Goal: Task Accomplishment & Management: Complete application form

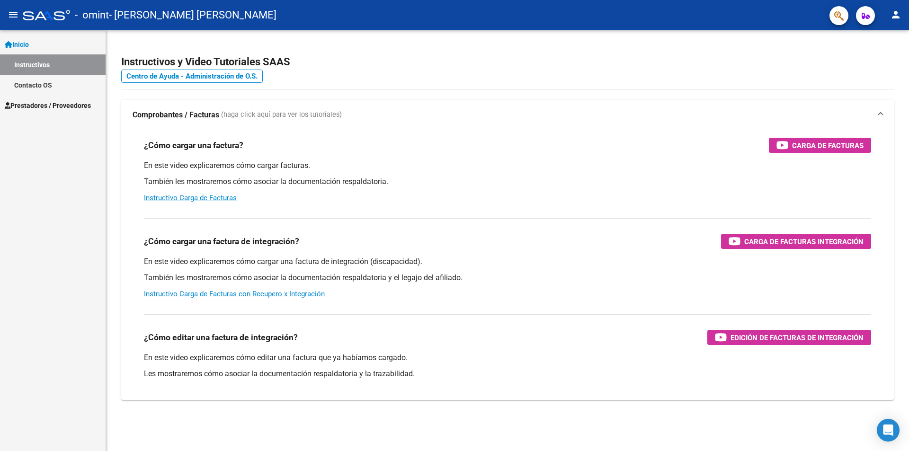
click at [46, 101] on span "Prestadores / Proveedores" at bounding box center [48, 105] width 86 height 10
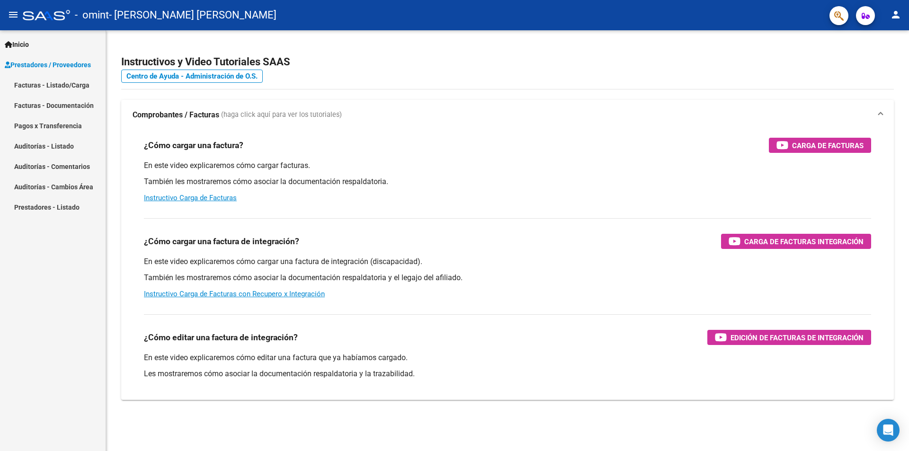
click at [46, 104] on link "Facturas - Documentación" at bounding box center [53, 105] width 106 height 20
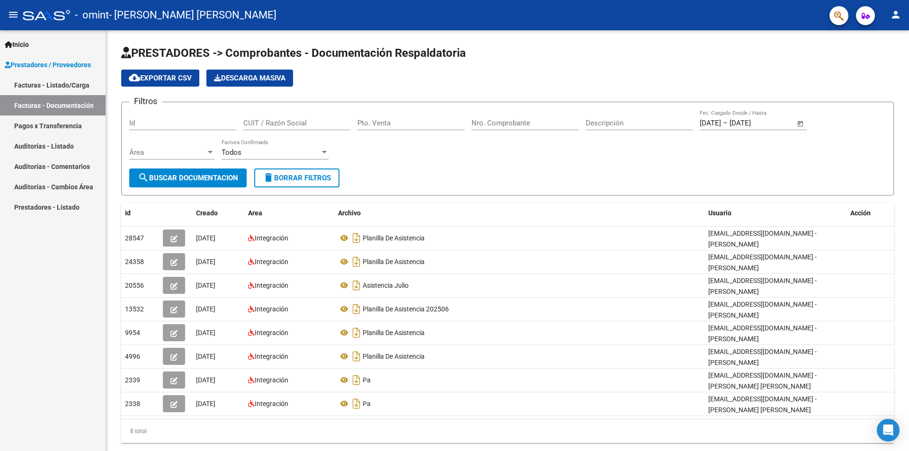
click at [87, 167] on link "Auditorías - Comentarios" at bounding box center [53, 166] width 106 height 20
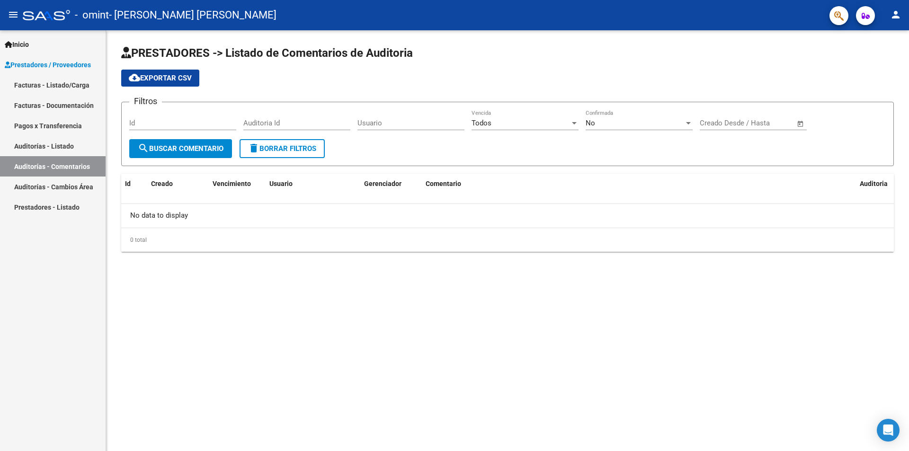
click at [56, 146] on link "Auditorías - Listado" at bounding box center [53, 146] width 106 height 20
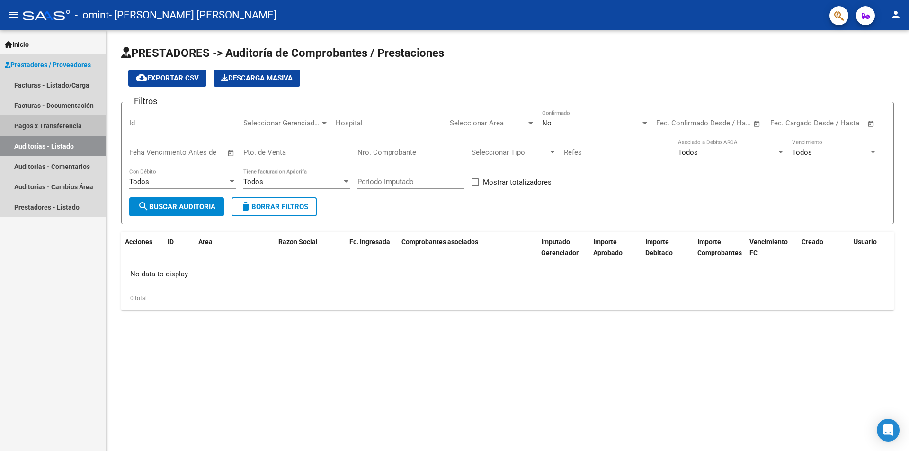
click at [62, 127] on link "Pagos x Transferencia" at bounding box center [53, 126] width 106 height 20
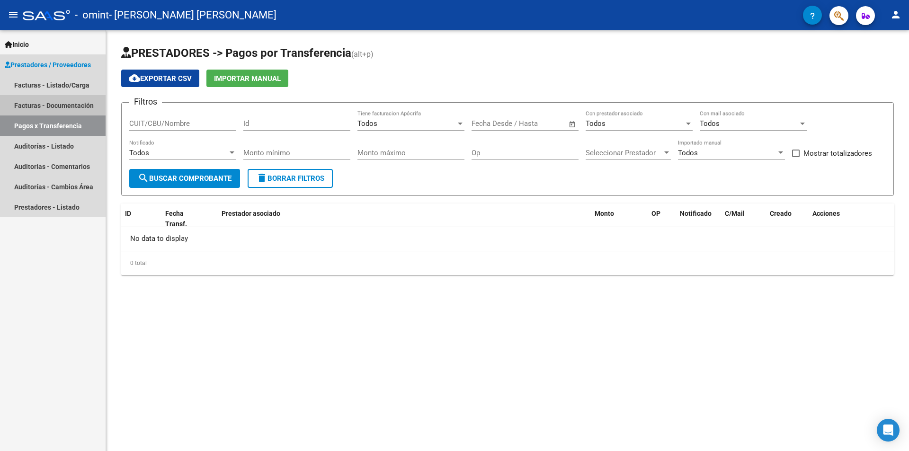
click at [71, 105] on link "Facturas - Documentación" at bounding box center [53, 105] width 106 height 20
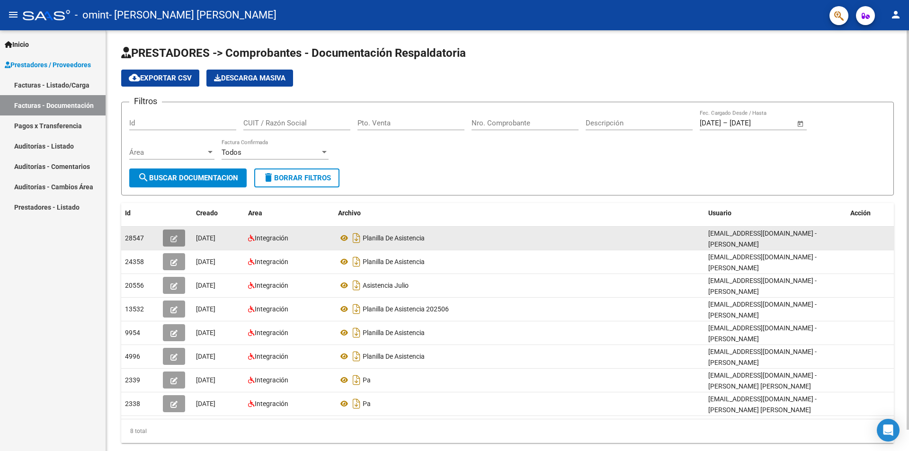
click at [178, 240] on button "button" at bounding box center [174, 238] width 22 height 17
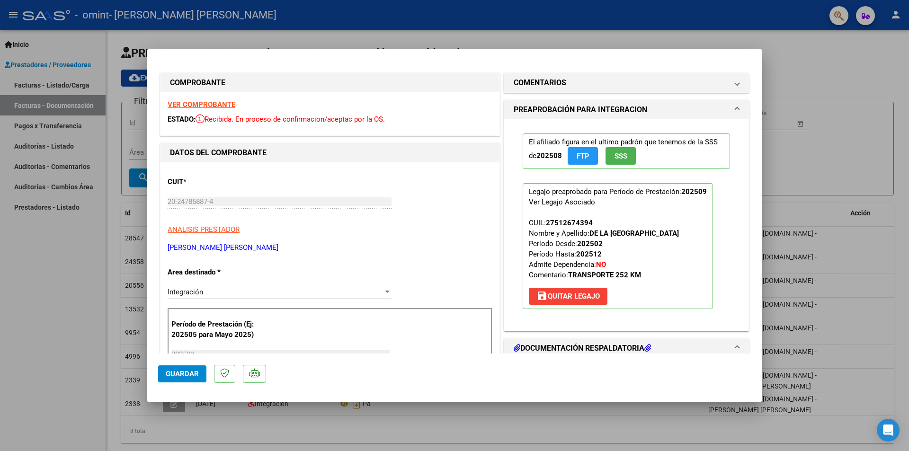
click at [723, 107] on span "PREAPROBACIÓN PARA INTEGRACION" at bounding box center [625, 109] width 222 height 11
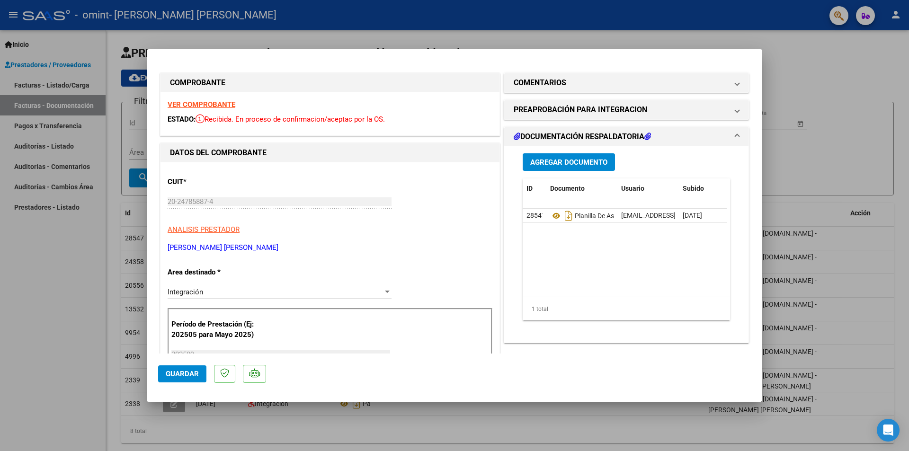
click at [794, 65] on div at bounding box center [454, 225] width 909 height 451
type input "$ 0,00"
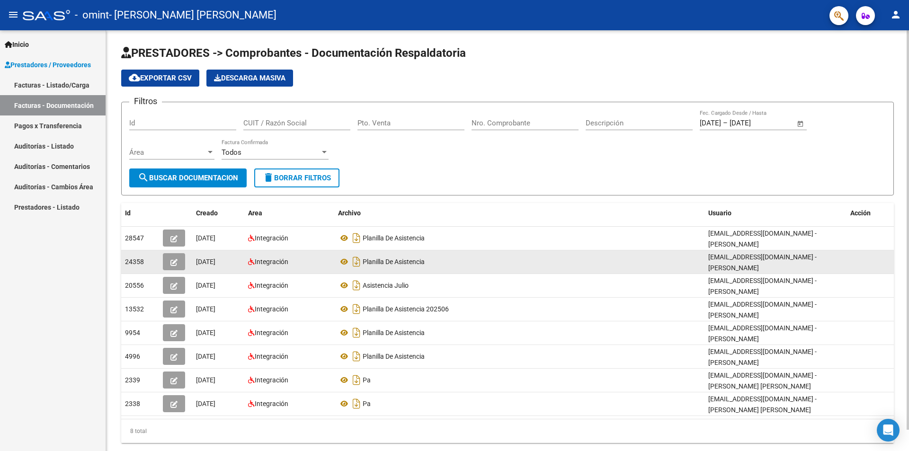
click at [172, 262] on icon "button" at bounding box center [174, 262] width 7 height 7
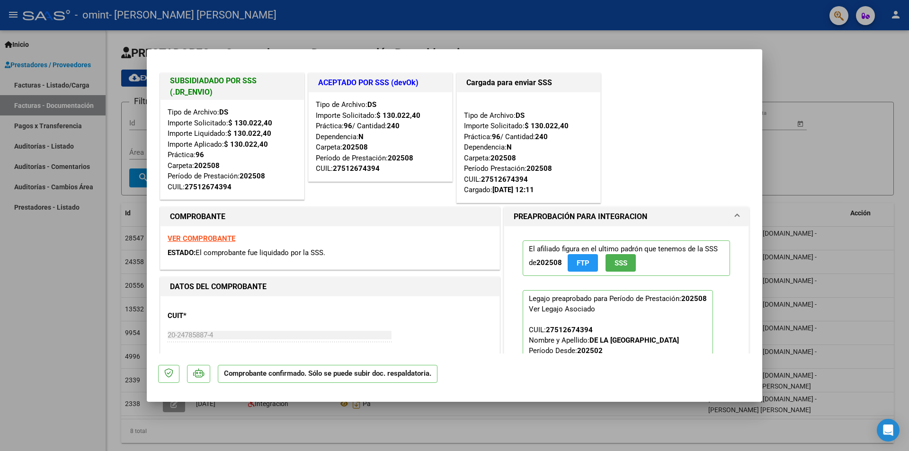
click at [859, 179] on div at bounding box center [454, 225] width 909 height 451
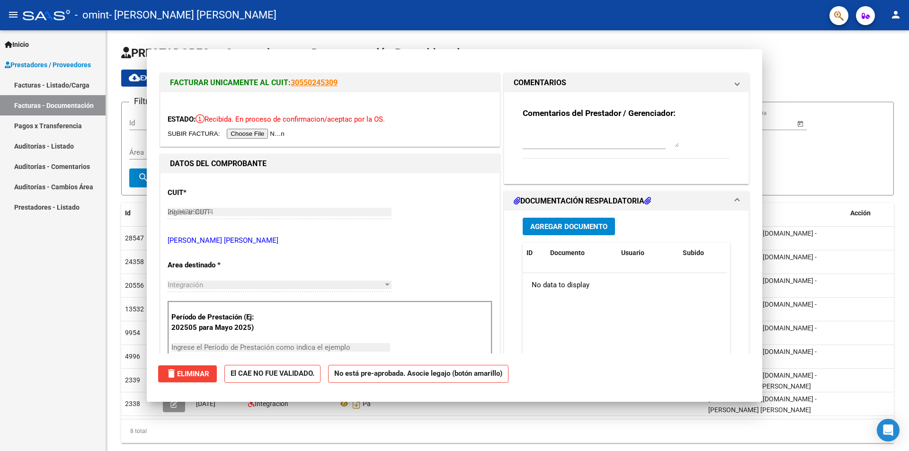
type input "$ 0,00"
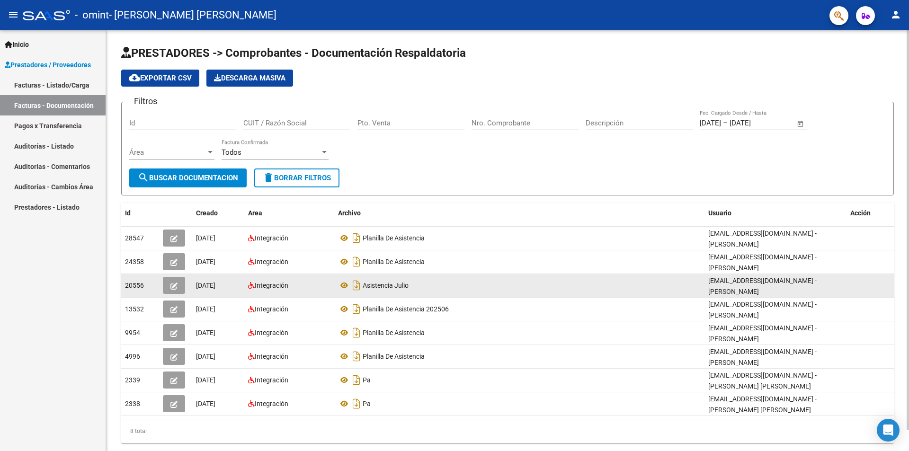
click at [175, 285] on icon "button" at bounding box center [174, 286] width 7 height 7
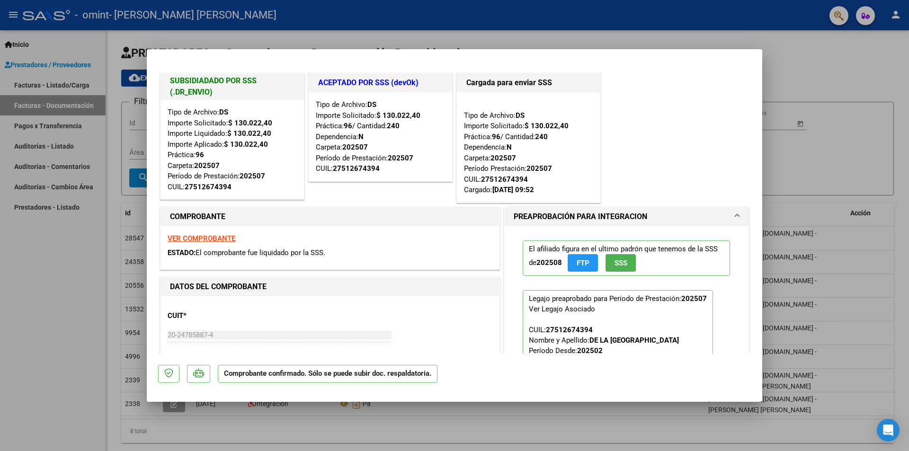
click at [843, 160] on div at bounding box center [454, 225] width 909 height 451
type input "$ 0,00"
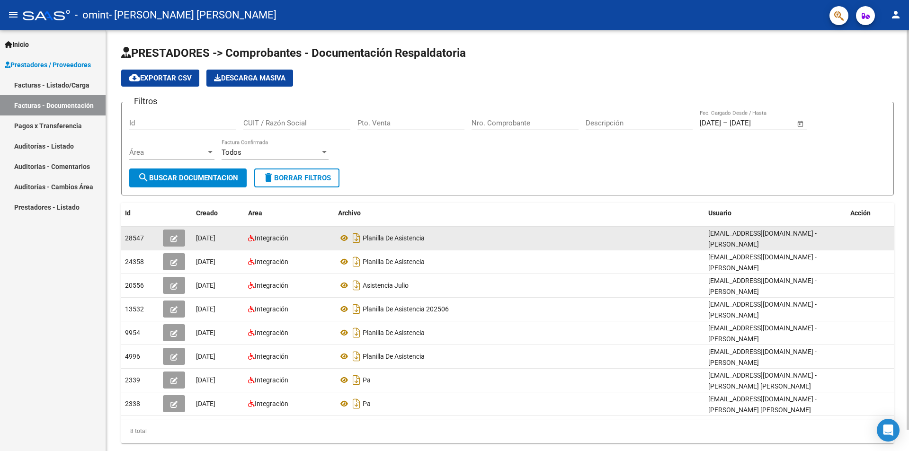
click at [175, 239] on icon "button" at bounding box center [174, 238] width 7 height 7
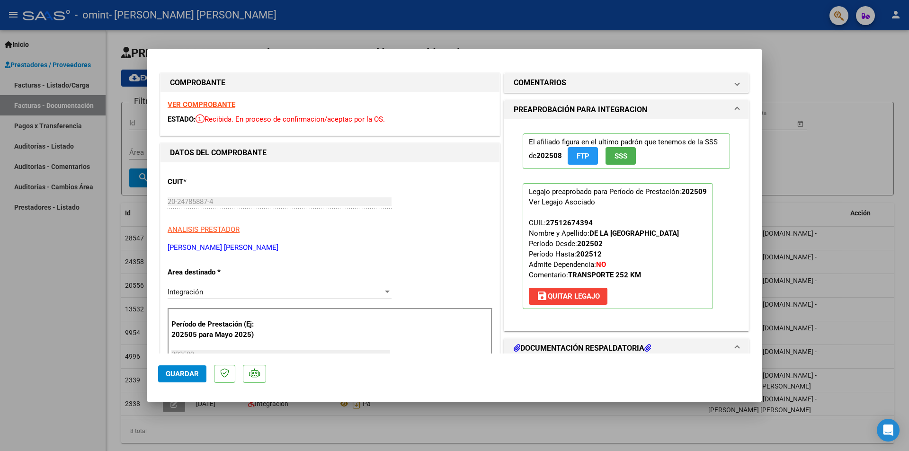
click at [835, 68] on div at bounding box center [454, 225] width 909 height 451
type input "$ 0,00"
